Goal: Task Accomplishment & Management: Manage account settings

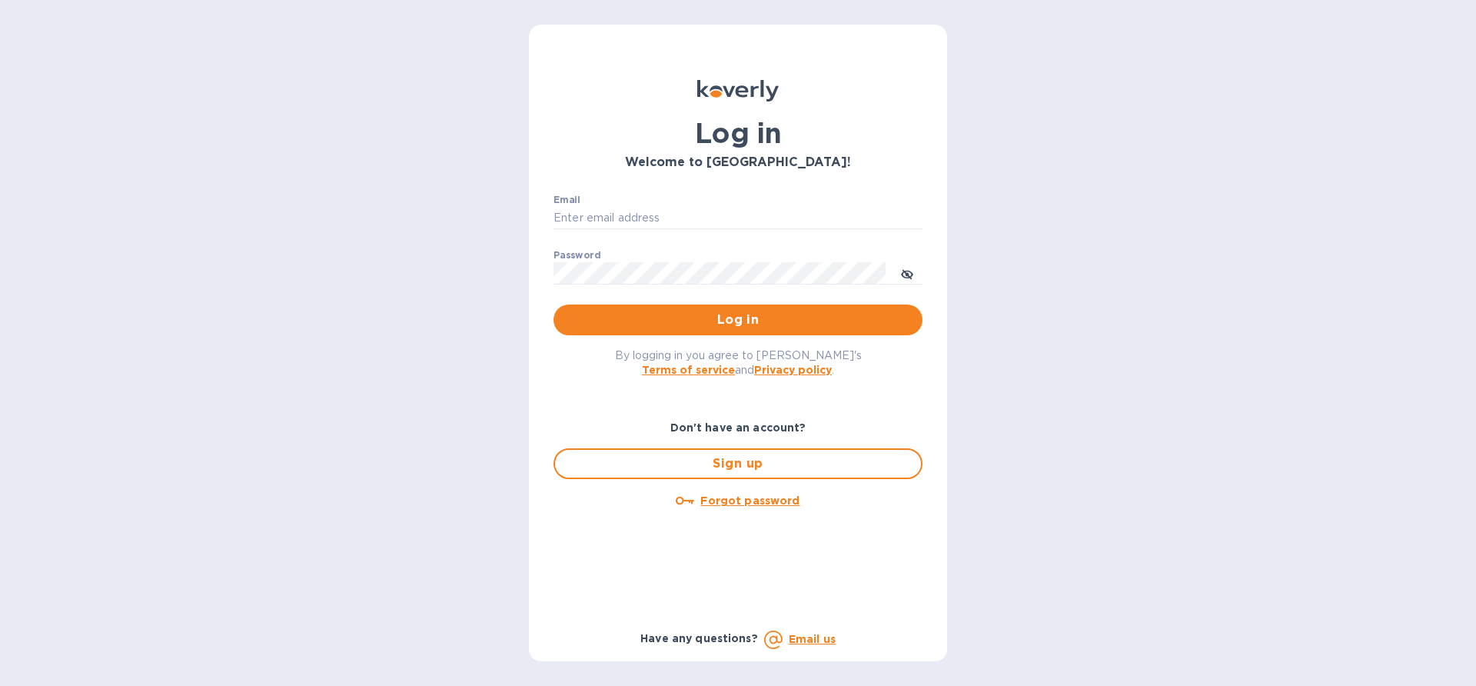
type input "[EMAIL_ADDRESS][DOMAIN_NAME]"
click at [733, 317] on span "Log in" at bounding box center [738, 320] width 344 height 18
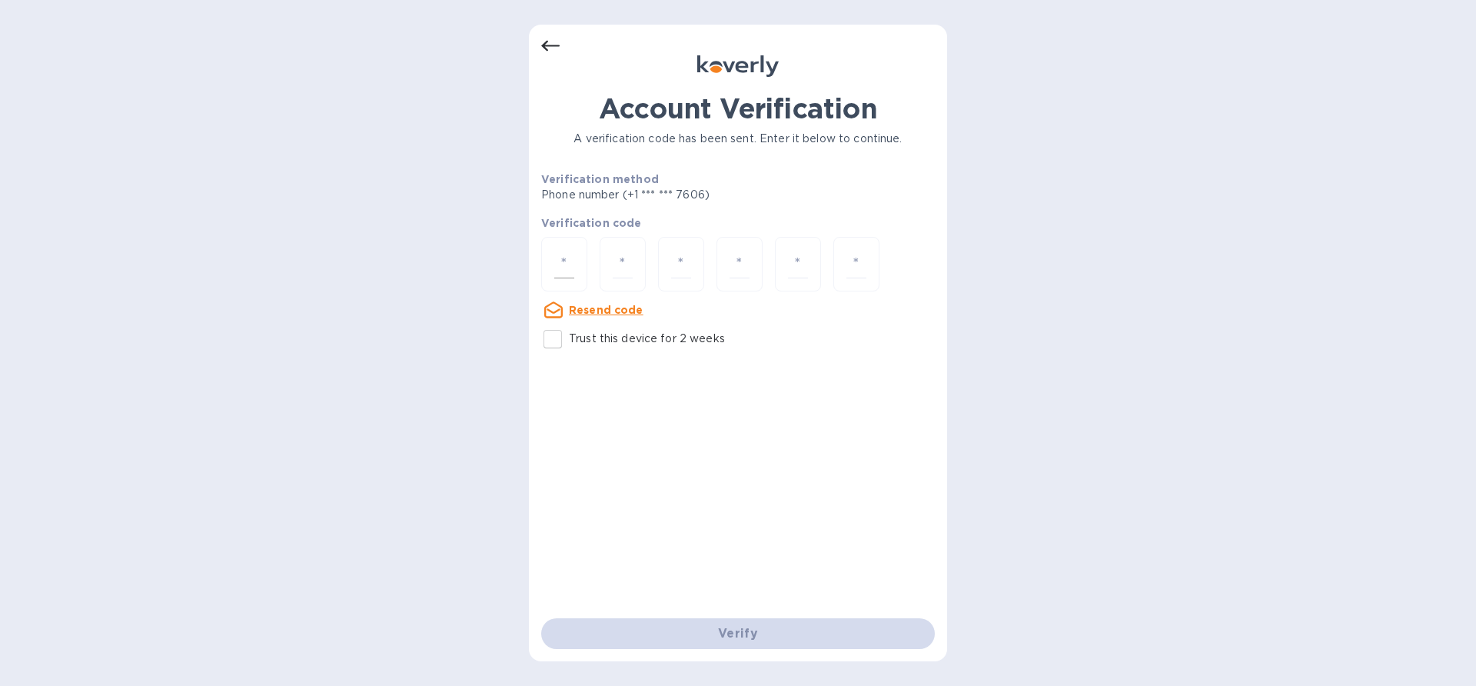
click at [548, 248] on div at bounding box center [564, 264] width 46 height 55
paste input "9"
type input "9"
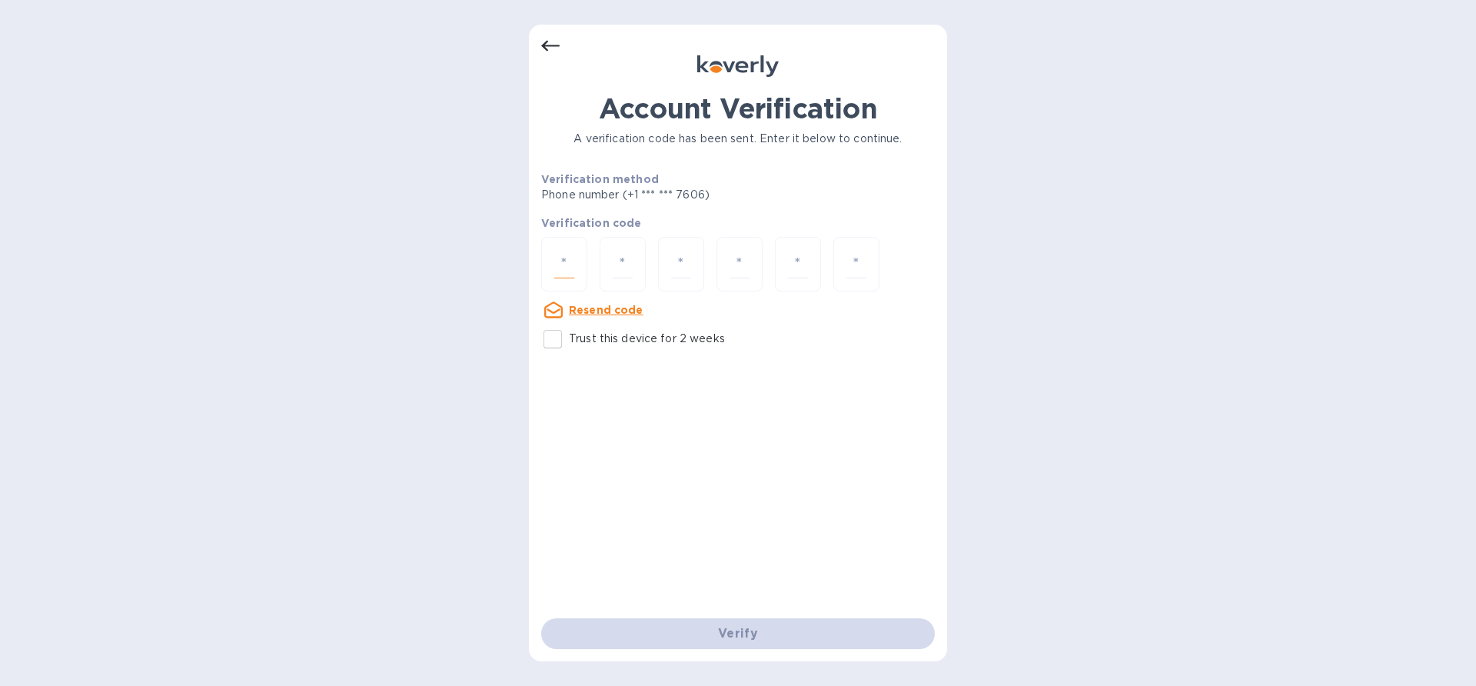
type input "1"
type input "5"
type input "8"
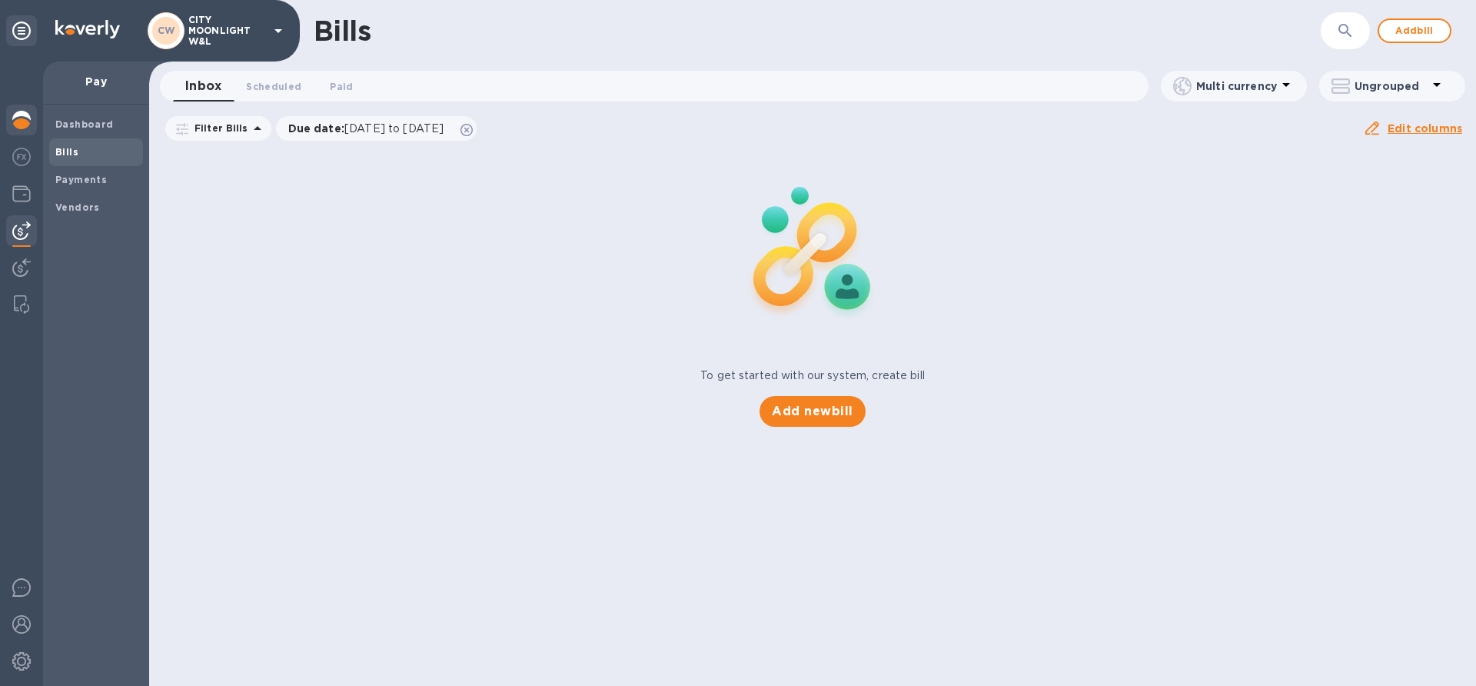
click at [18, 122] on img at bounding box center [21, 120] width 18 height 18
